Goal: Check status: Check status

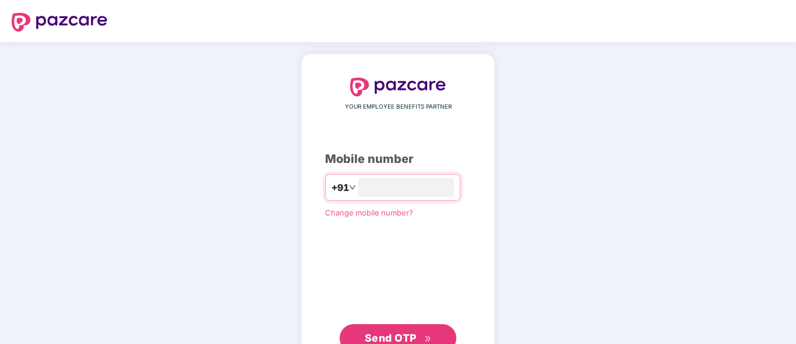
type input "**********"
click at [430, 333] on span "Send OTP" at bounding box center [398, 337] width 67 height 16
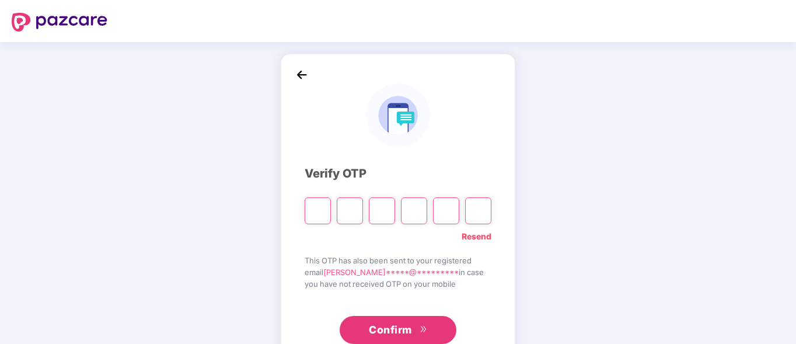
type input "*"
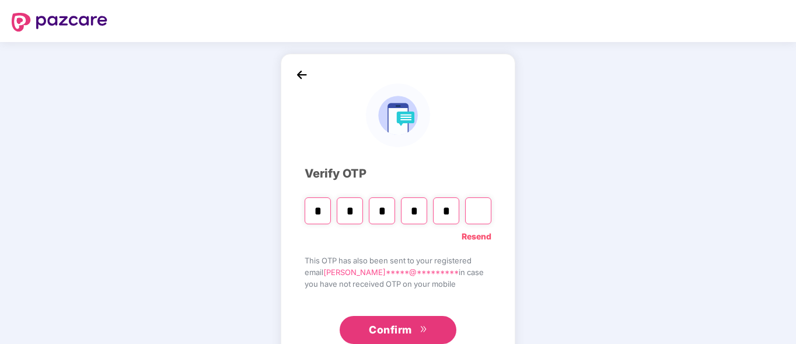
type input "*"
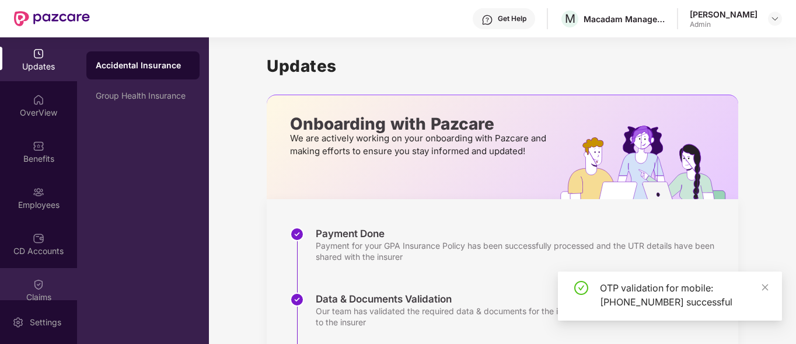
click at [32, 290] on div "Claims" at bounding box center [38, 290] width 77 height 44
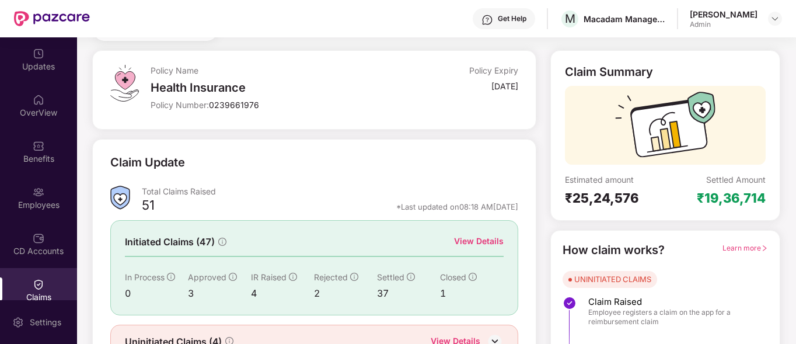
scroll to position [113, 0]
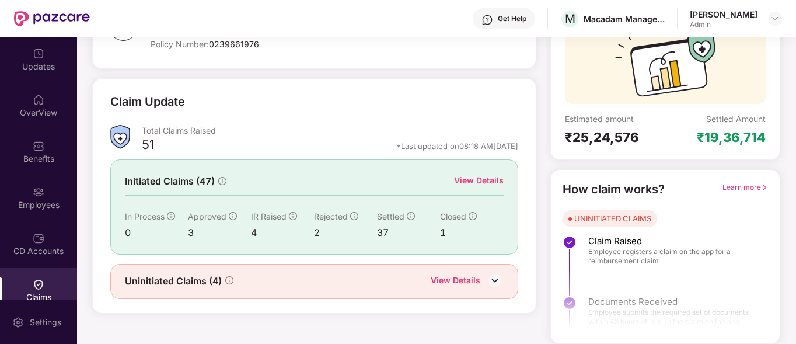
click at [474, 182] on div "View Details" at bounding box center [479, 180] width 50 height 13
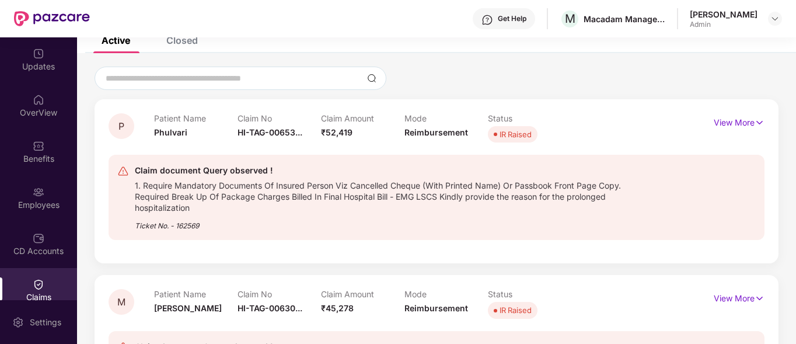
scroll to position [0, 0]
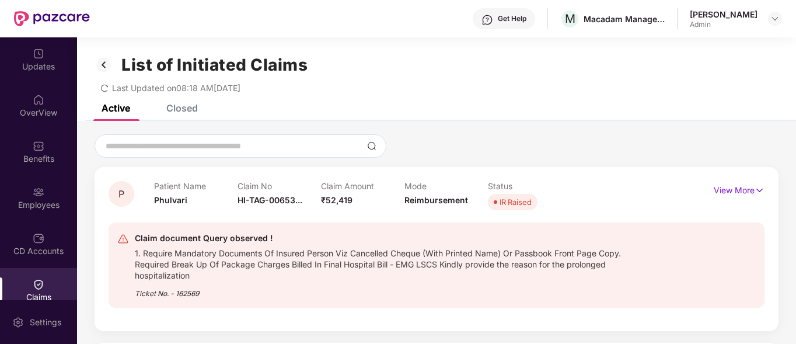
click at [187, 109] on div "Closed" at bounding box center [182, 108] width 32 height 12
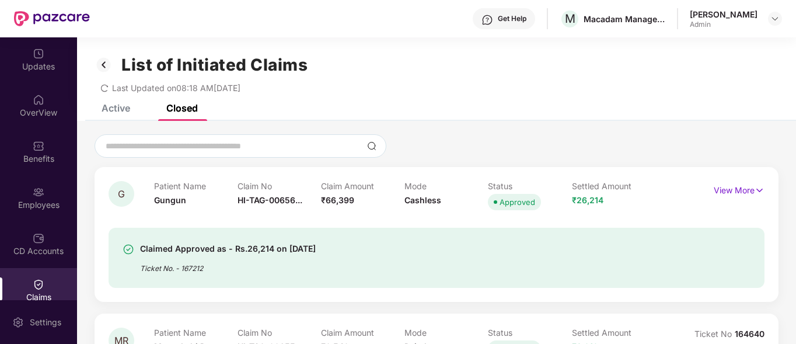
click at [117, 106] on div "Active" at bounding box center [116, 108] width 29 height 12
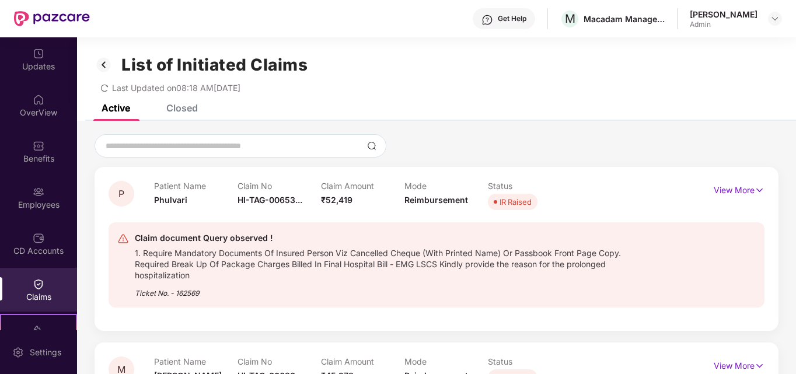
click at [489, 8] on div "Get Help M Macadam Management Services Private Limited Abhilasha Bhatnagar Admin" at bounding box center [436, 18] width 692 height 37
click at [498, 15] on div "Get Help" at bounding box center [512, 18] width 29 height 9
